Goal: Task Accomplishment & Management: Use online tool/utility

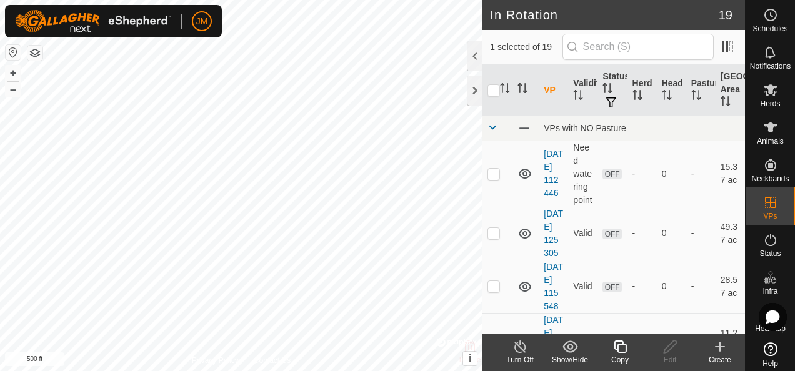
checkbox input "true"
checkbox input "false"
click at [672, 353] on icon at bounding box center [671, 347] width 16 height 15
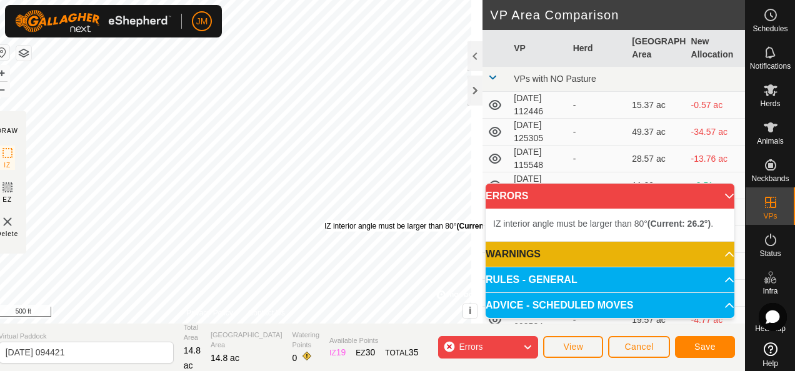
click at [336, 221] on div "IZ interior angle must be larger than 80° (Current: 26.2°) ." at bounding box center [419, 226] width 189 height 11
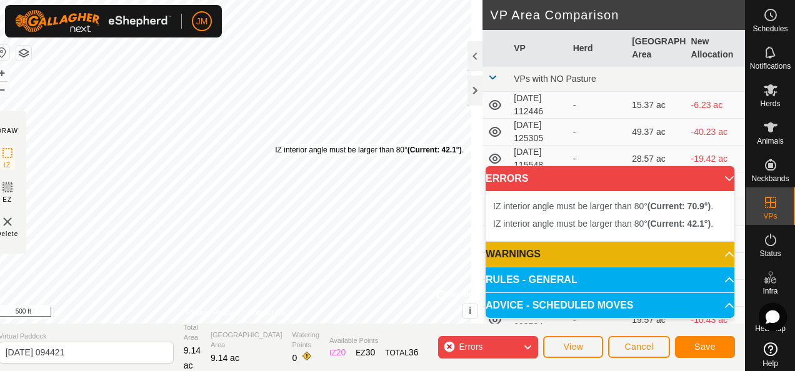
click at [286, 144] on div "IZ interior angle must be larger than 80° (Current: 42.1°) ." at bounding box center [369, 149] width 189 height 11
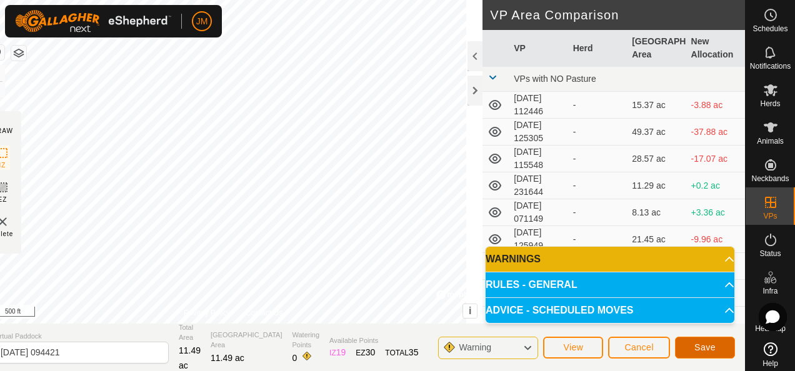
click at [708, 343] on span "Save" at bounding box center [705, 348] width 21 height 10
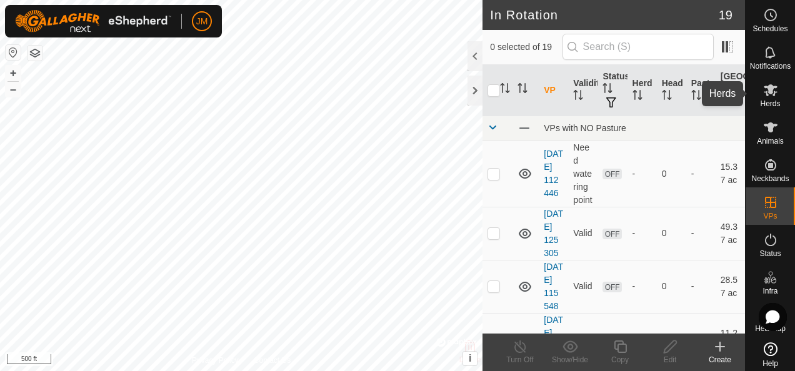
click at [767, 88] on icon at bounding box center [771, 90] width 14 height 12
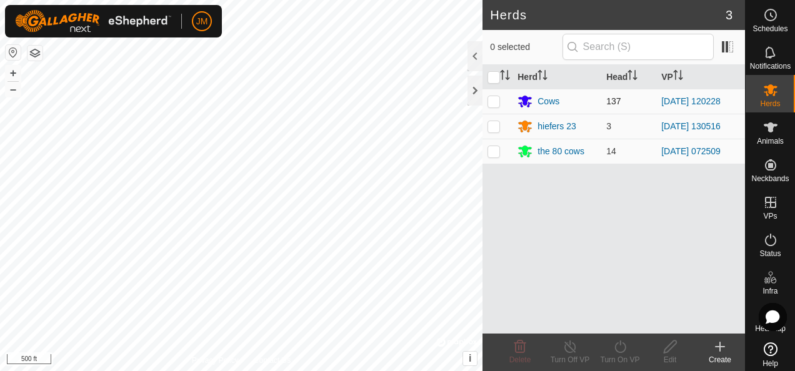
click at [490, 98] on p-checkbox at bounding box center [494, 101] width 13 height 10
checkbox input "true"
click at [622, 346] on icon at bounding box center [621, 347] width 16 height 15
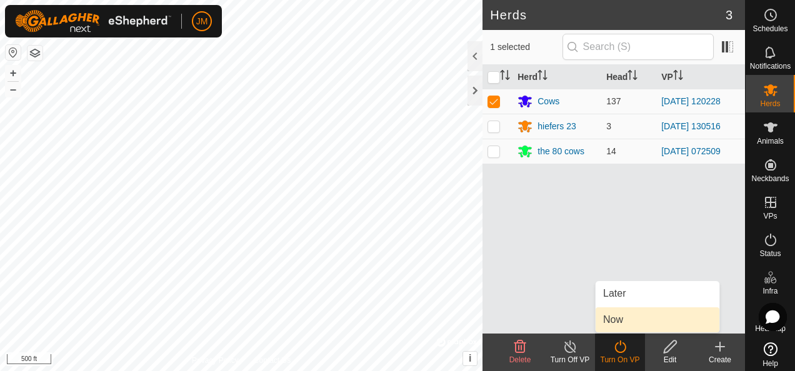
click at [627, 314] on link "Now" at bounding box center [658, 320] width 124 height 25
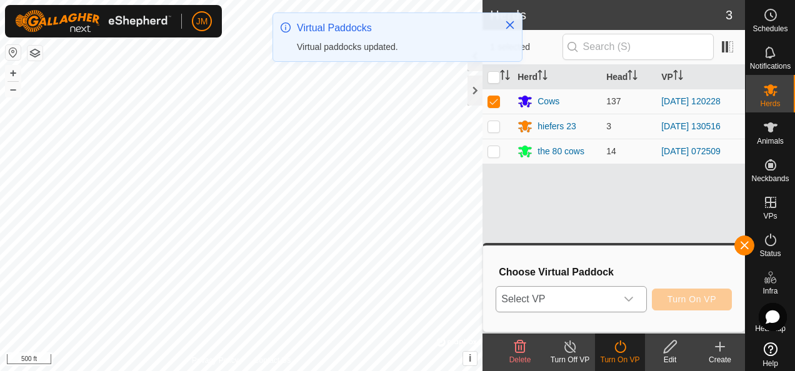
click at [637, 297] on div "dropdown trigger" at bounding box center [629, 299] width 25 height 25
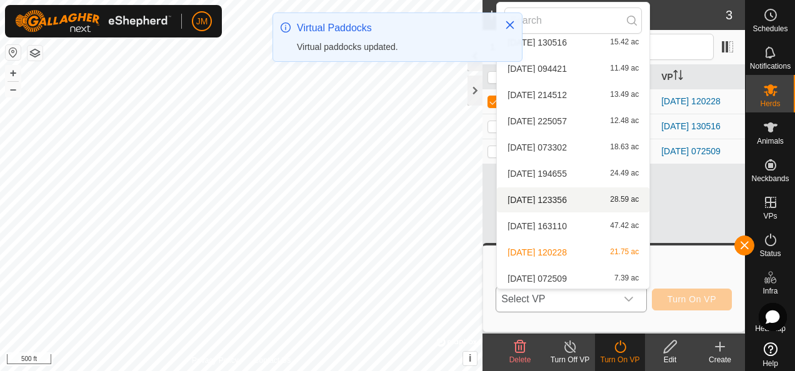
scroll to position [276, 0]
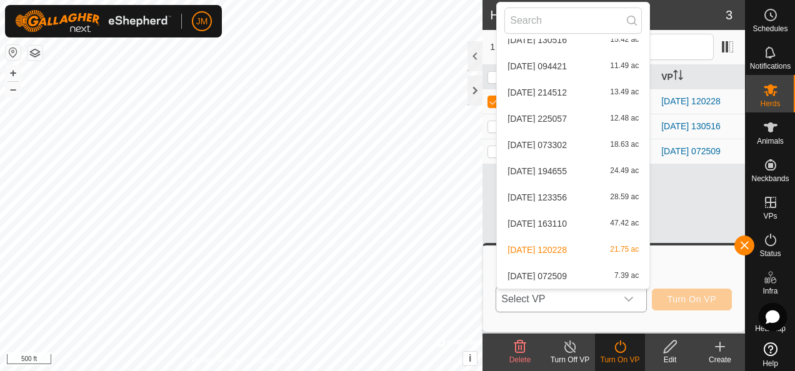
click at [575, 61] on li "[DATE] 094421 11.49 ac" at bounding box center [573, 66] width 153 height 25
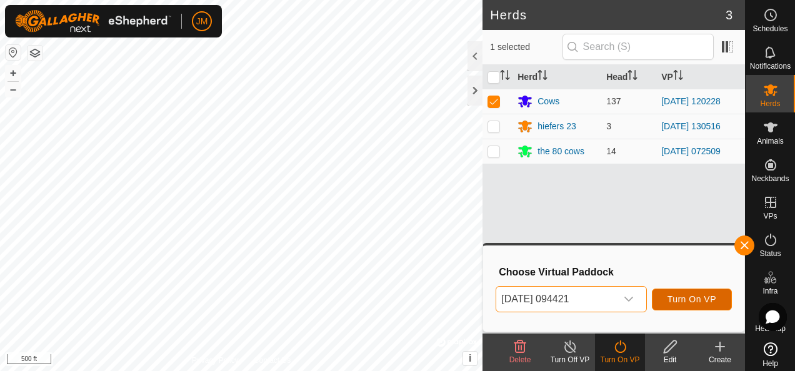
click at [686, 295] on span "Turn On VP" at bounding box center [692, 300] width 49 height 10
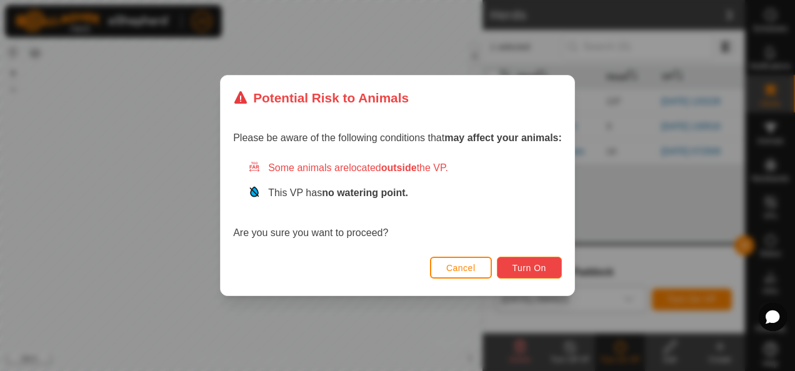
click at [517, 266] on span "Turn On" at bounding box center [530, 268] width 34 height 10
